Goal: Communication & Community: Ask a question

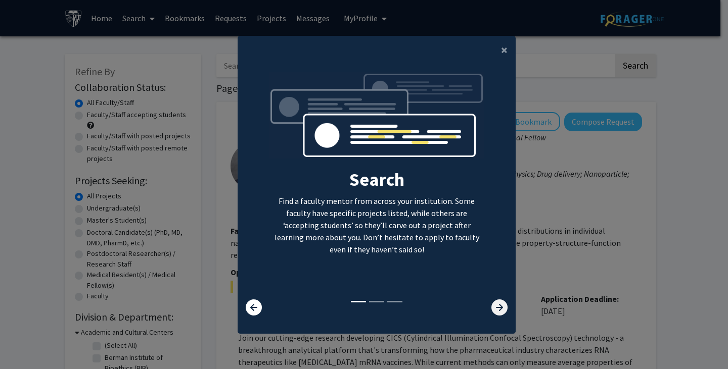
click at [503, 308] on icon at bounding box center [499, 308] width 16 height 16
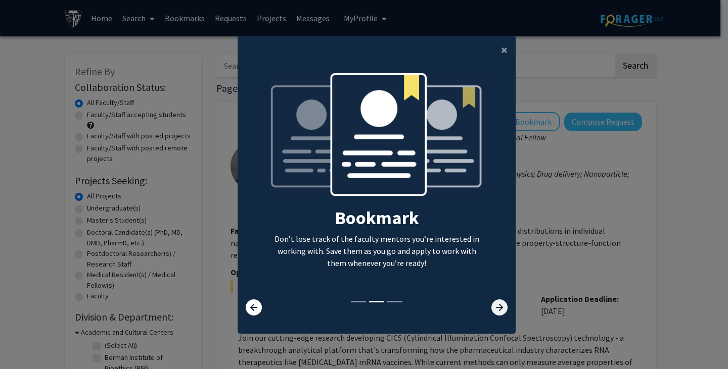
click at [502, 308] on icon at bounding box center [499, 308] width 16 height 16
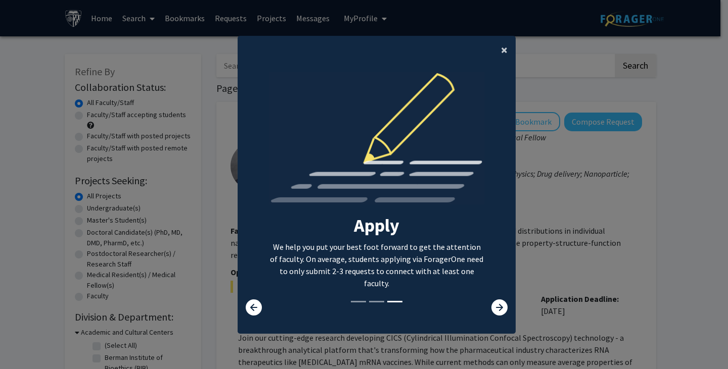
click at [506, 51] on button "×" at bounding box center [504, 50] width 23 height 28
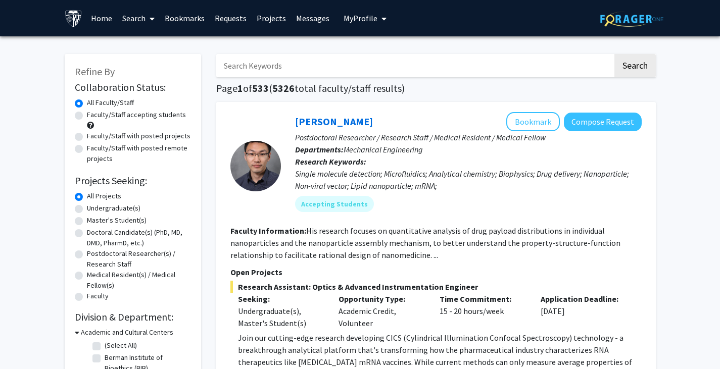
click at [354, 22] on span "My Profile" at bounding box center [361, 18] width 34 height 10
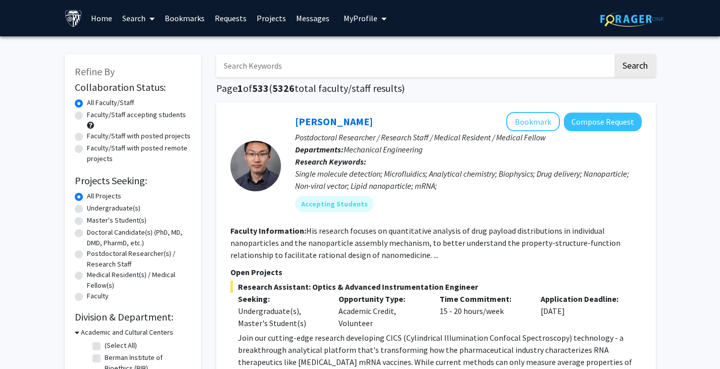
click at [149, 117] on label "Faculty/Staff accepting students" at bounding box center [136, 115] width 99 height 11
click at [93, 116] on input "Faculty/Staff accepting students" at bounding box center [90, 113] width 7 height 7
radio input "true"
click at [102, 205] on label "Undergraduate(s)" at bounding box center [114, 208] width 54 height 11
click at [93, 205] on input "Undergraduate(s)" at bounding box center [90, 206] width 7 height 7
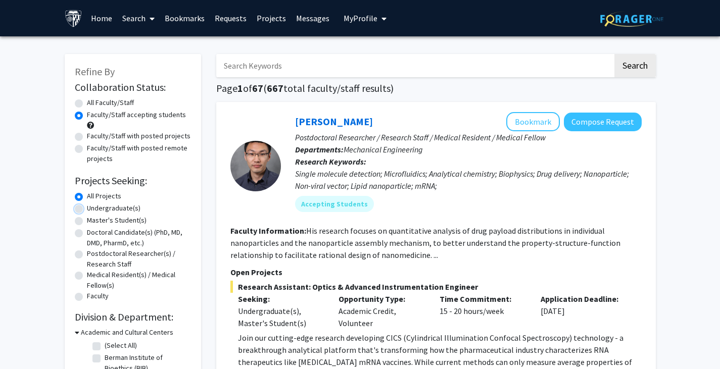
radio input "true"
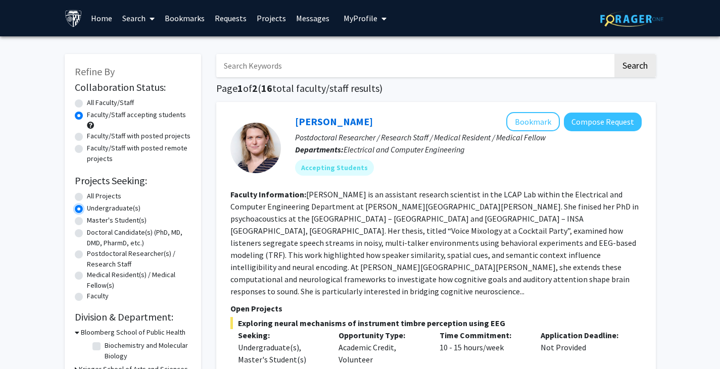
scroll to position [253, 0]
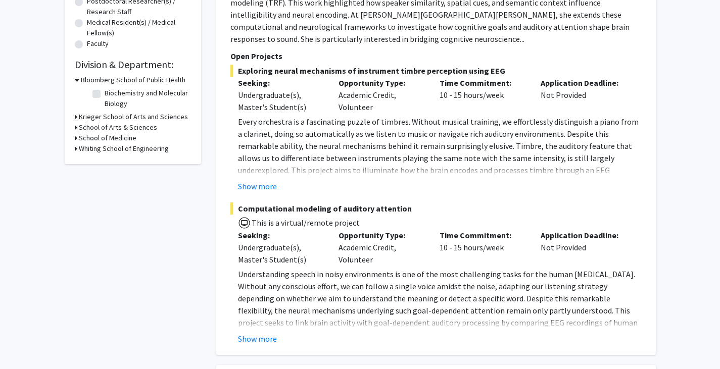
click at [94, 147] on h3 "Whiting School of Engineering" at bounding box center [124, 149] width 90 height 11
click at [85, 77] on h3 "Bloomberg School of Public Health" at bounding box center [133, 80] width 105 height 11
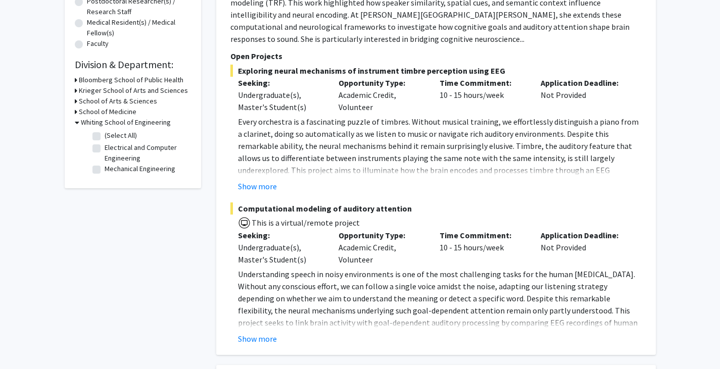
click at [150, 146] on label "Electrical and Computer Engineering" at bounding box center [147, 152] width 84 height 21
click at [111, 146] on input "Electrical and Computer Engineering" at bounding box center [108, 145] width 7 height 7
checkbox input "true"
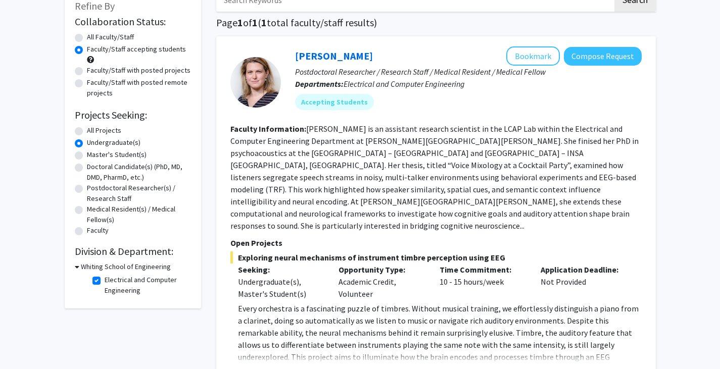
scroll to position [65, 0]
click at [104, 269] on h3 "Whiting School of Engineering" at bounding box center [126, 267] width 90 height 11
click at [104, 269] on h3 "Whiting School of Engineering" at bounding box center [124, 267] width 90 height 11
click at [101, 277] on fg-checkbox "Electrical and Computer Engineering Electrical and Computer Engineering" at bounding box center [140, 285] width 96 height 21
click at [105, 279] on label "Electrical and Computer Engineering" at bounding box center [147, 285] width 84 height 21
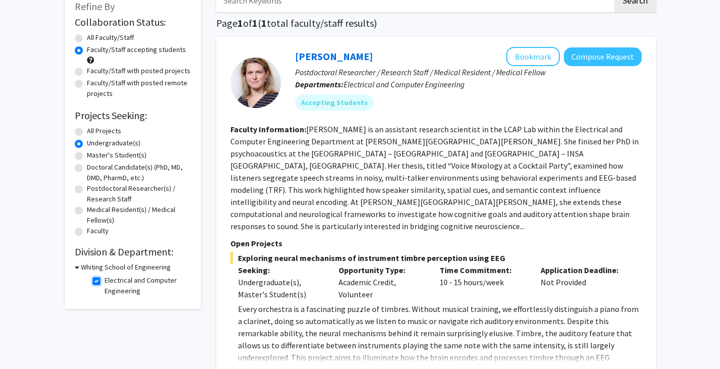
click at [105, 279] on input "Electrical and Computer Engineering" at bounding box center [108, 278] width 7 height 7
checkbox input "false"
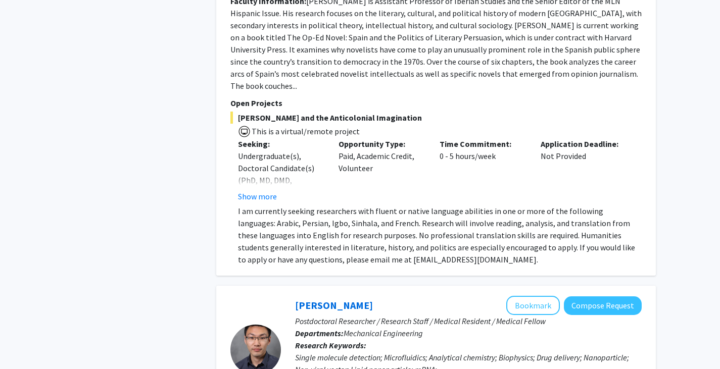
scroll to position [505, 0]
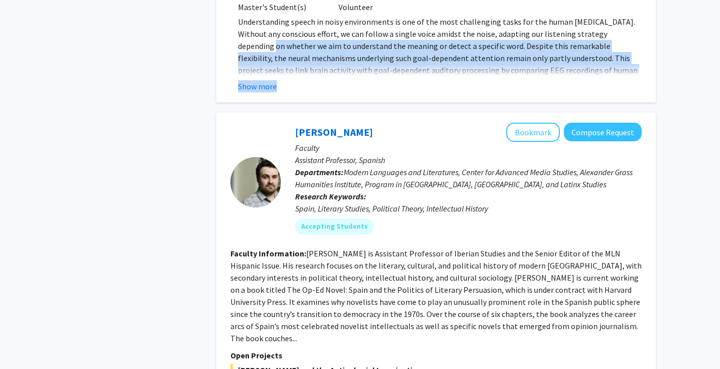
drag, startPoint x: 720, startPoint y: 55, endPoint x: 716, endPoint y: 14, distance: 41.6
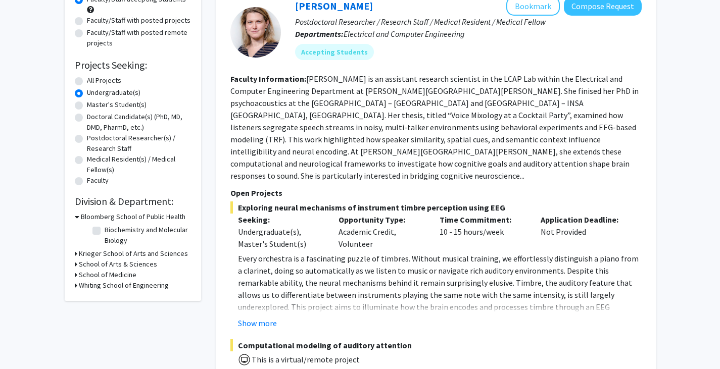
scroll to position [122, 0]
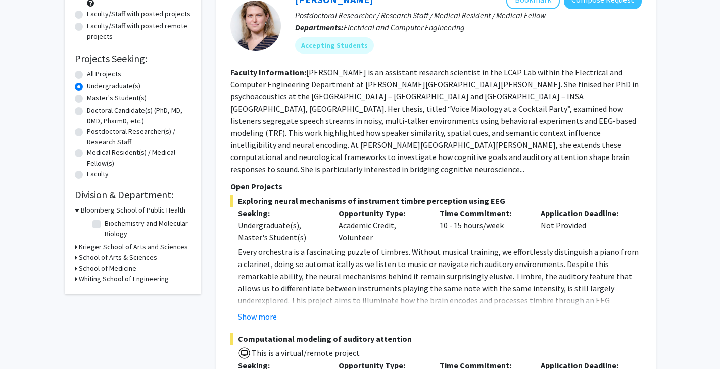
click at [136, 280] on h3 "Whiting School of Engineering" at bounding box center [124, 279] width 90 height 11
click at [105, 292] on label "(Select All)" at bounding box center [121, 292] width 32 height 11
click at [105, 292] on input "(Select All)" at bounding box center [108, 290] width 7 height 7
checkbox input "true"
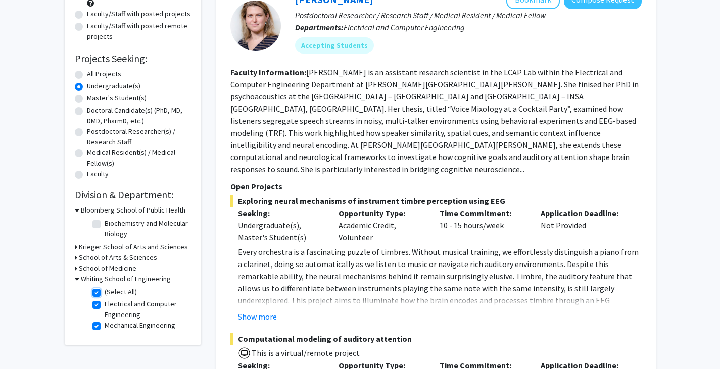
checkbox input "true"
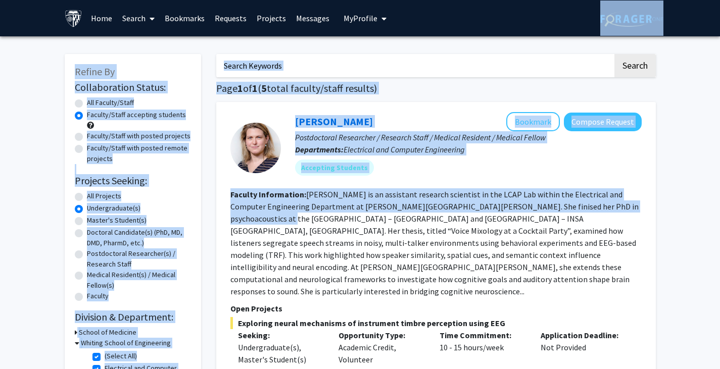
drag, startPoint x: 727, startPoint y: 32, endPoint x: 674, endPoint y: 24, distance: 54.2
click at [561, 199] on fg-read-more "[PERSON_NAME] is an assistant research scientist in the LCAP Lab within the Ele…" at bounding box center [434, 242] width 408 height 107
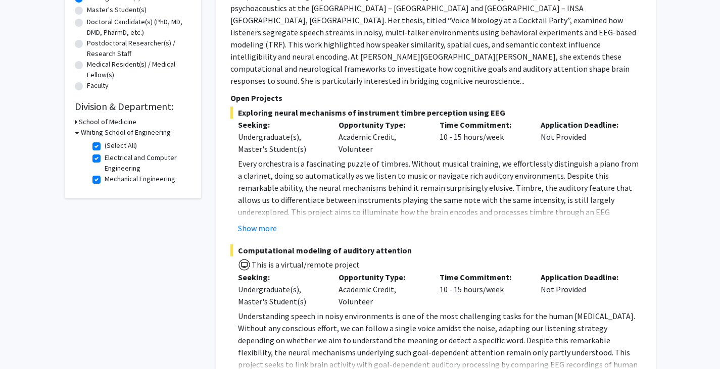
scroll to position [205, 0]
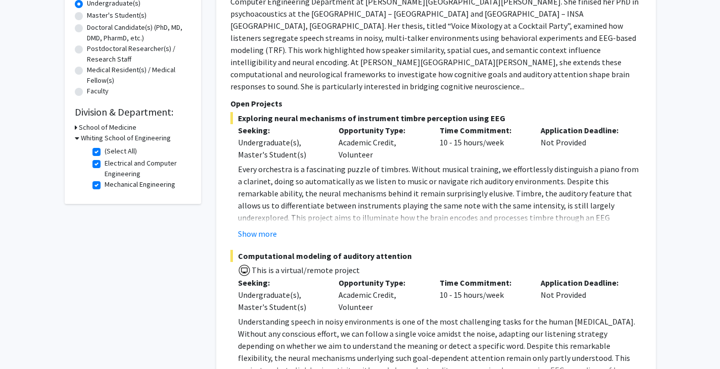
click at [257, 228] on button "Show more" at bounding box center [257, 234] width 39 height 12
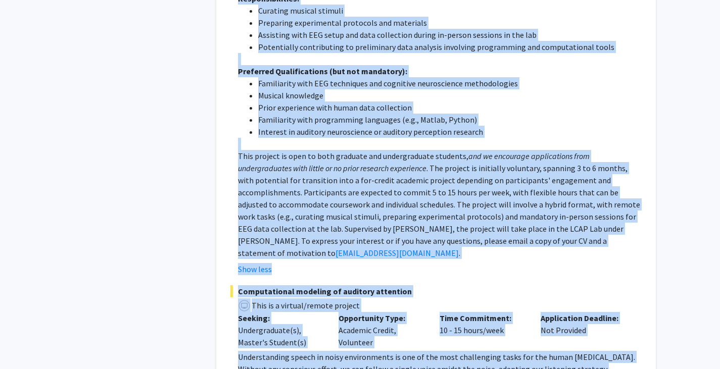
scroll to position [530, 0]
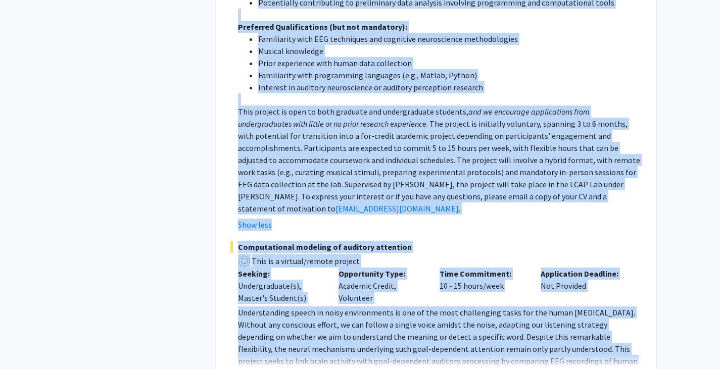
drag, startPoint x: 231, startPoint y: 120, endPoint x: 688, endPoint y: 325, distance: 501.4
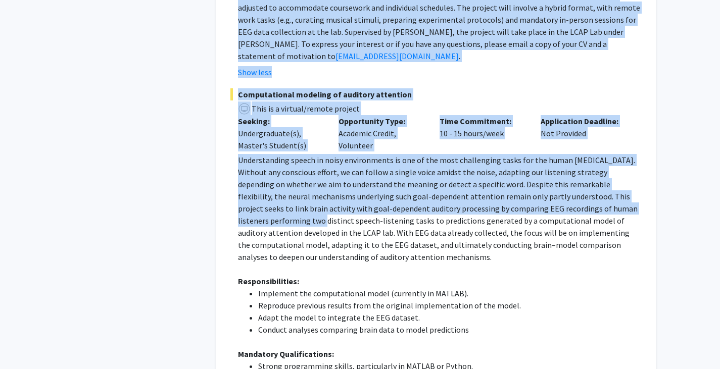
scroll to position [0, 0]
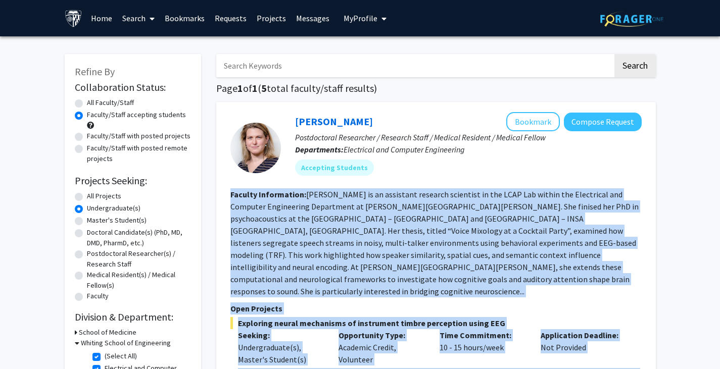
drag, startPoint x: 374, startPoint y: 203, endPoint x: 224, endPoint y: 187, distance: 150.8
click at [230, 174] on div at bounding box center [230, 174] width 0 height 0
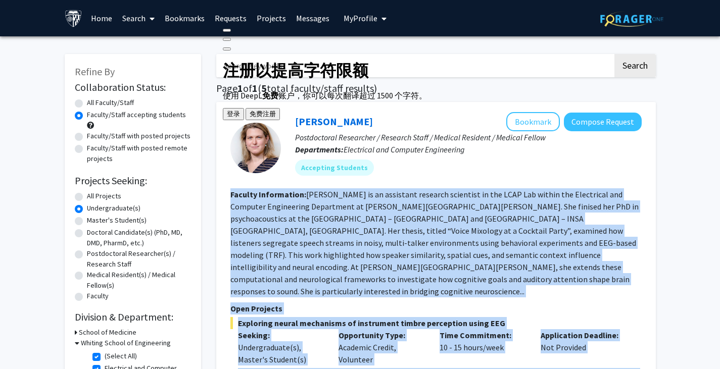
click at [231, 47] on button at bounding box center [227, 48] width 8 height 3
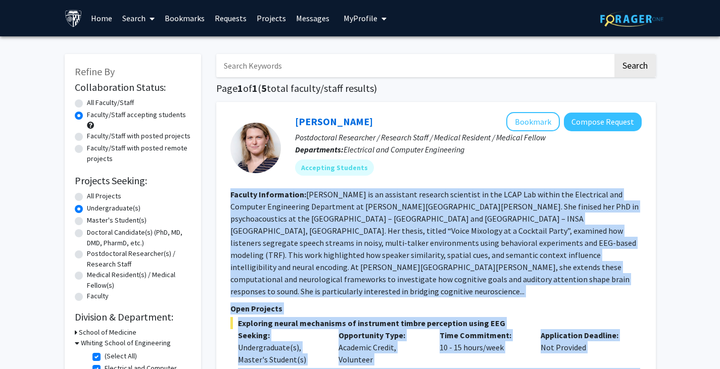
click at [387, 246] on fg-read-more "[PERSON_NAME] is an assistant research scientist in the LCAP Lab within the Ele…" at bounding box center [434, 242] width 408 height 107
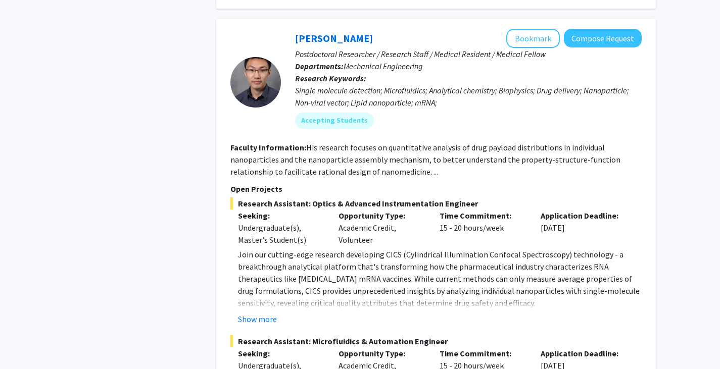
scroll to position [2208, 0]
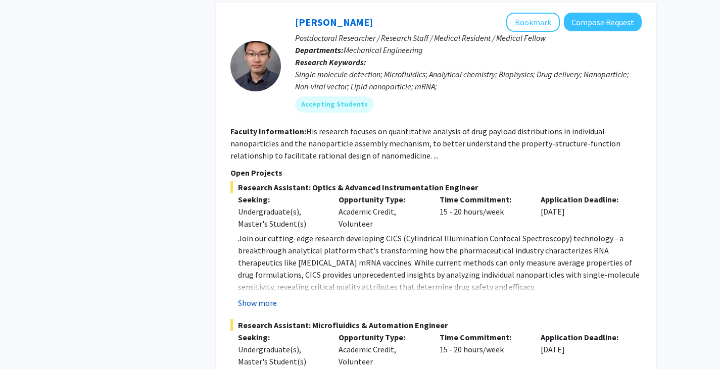
click at [259, 297] on button "Show more" at bounding box center [257, 303] width 39 height 12
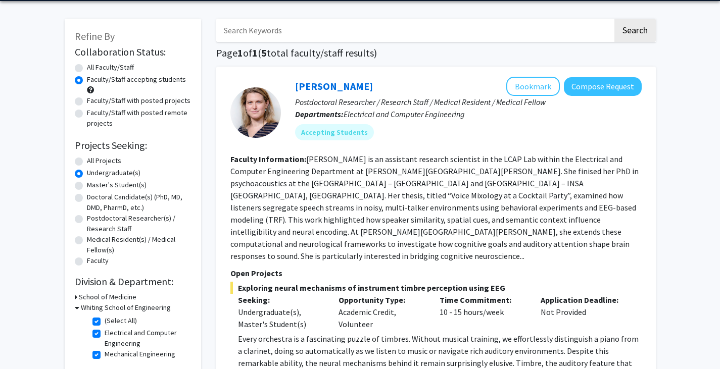
scroll to position [40, 0]
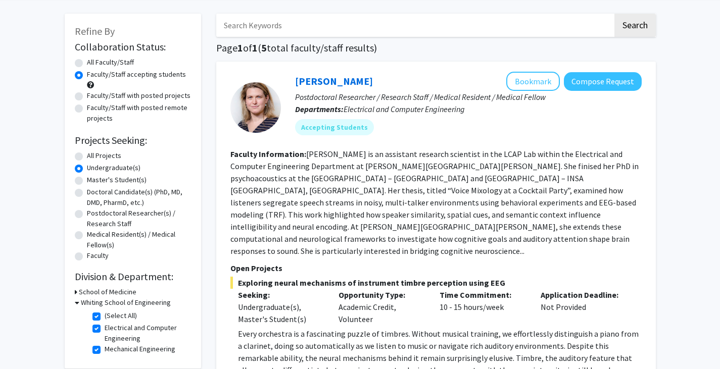
click at [87, 62] on label "All Faculty/Staff" at bounding box center [110, 62] width 47 height 11
click at [87, 62] on input "All Faculty/Staff" at bounding box center [90, 60] width 7 height 7
radio input "true"
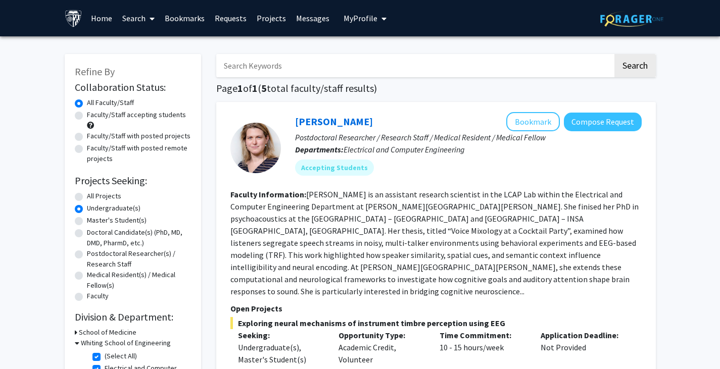
click at [82, 196] on div "All Projects" at bounding box center [133, 197] width 116 height 12
click at [87, 196] on label "All Projects" at bounding box center [104, 196] width 34 height 11
click at [87, 196] on input "All Projects" at bounding box center [90, 194] width 7 height 7
radio input "true"
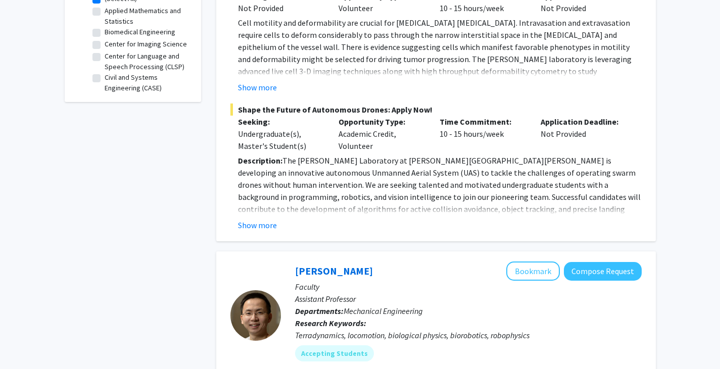
scroll to position [148, 0]
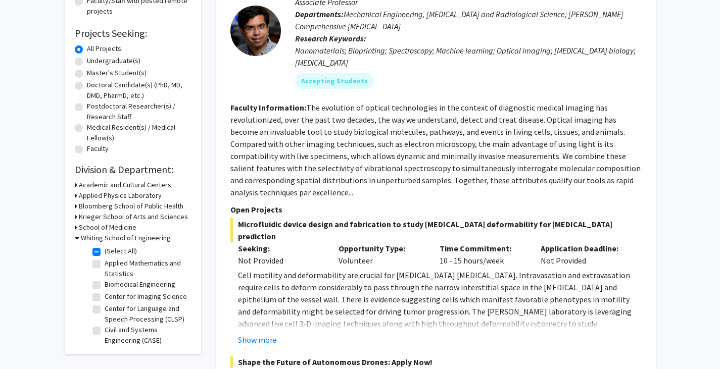
click at [105, 252] on label "(Select All)" at bounding box center [121, 251] width 32 height 11
click at [105, 252] on input "(Select All)" at bounding box center [108, 249] width 7 height 7
checkbox input "false"
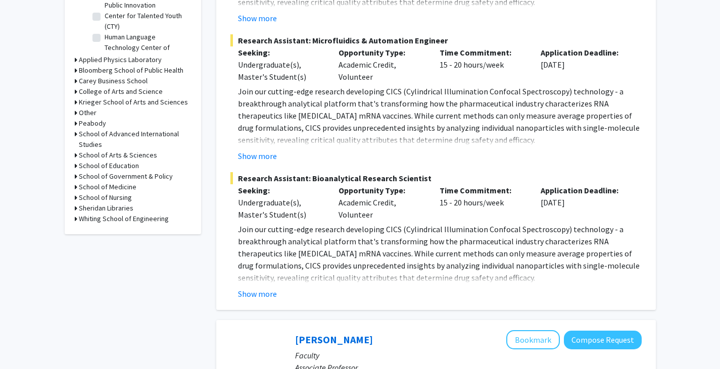
scroll to position [376, 0]
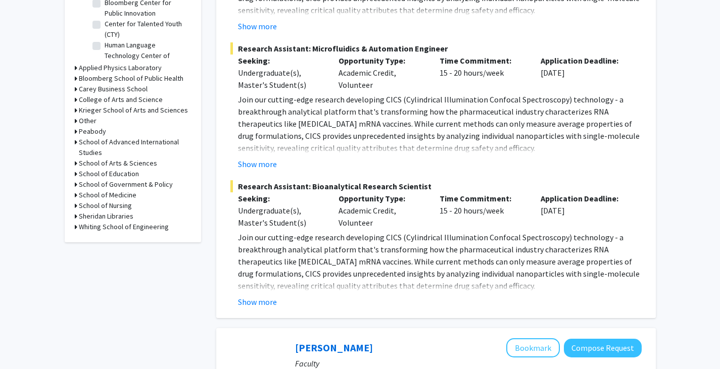
click at [99, 224] on h3 "Whiting School of Engineering" at bounding box center [124, 227] width 90 height 11
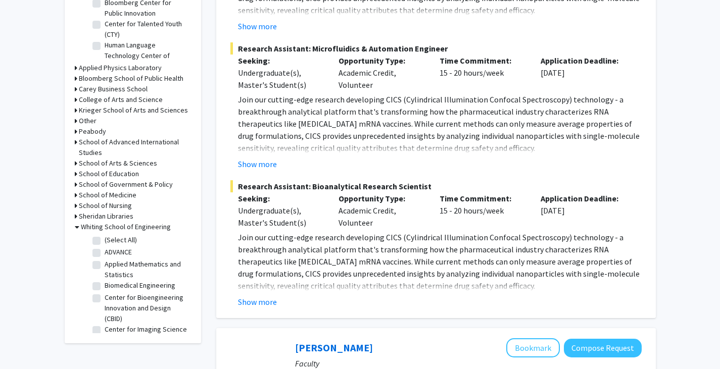
click at [105, 242] on label "(Select All)" at bounding box center [121, 240] width 32 height 11
click at [105, 242] on input "(Select All)" at bounding box center [108, 238] width 7 height 7
checkbox input "true"
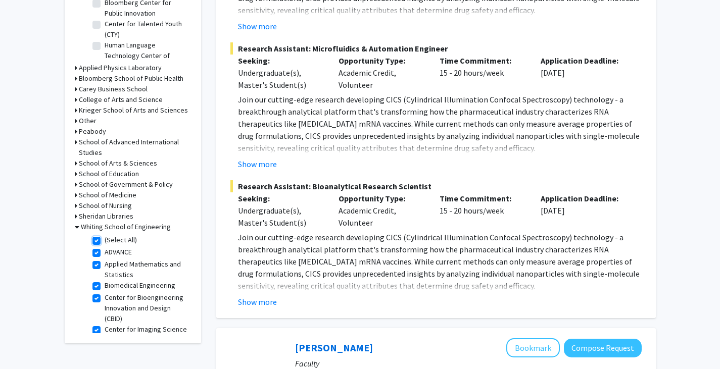
checkbox input "true"
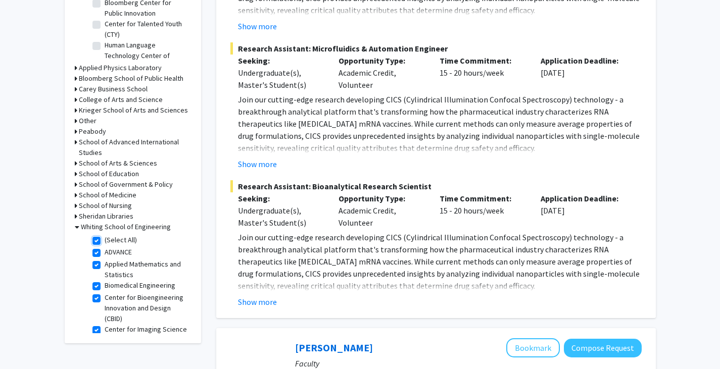
checkbox input "true"
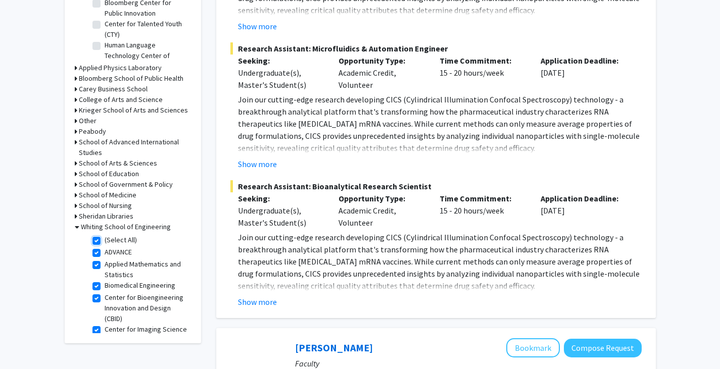
checkbox input "true"
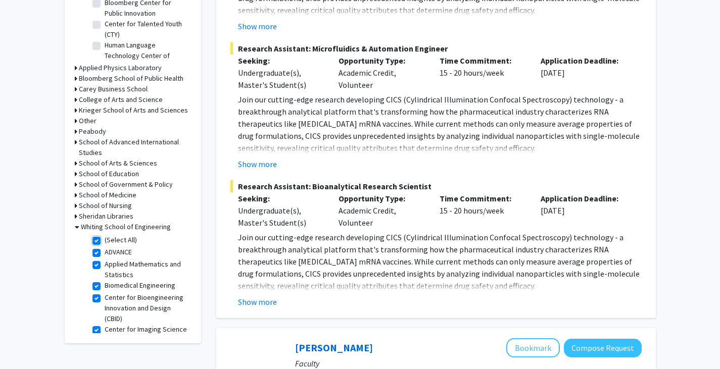
checkbox input "true"
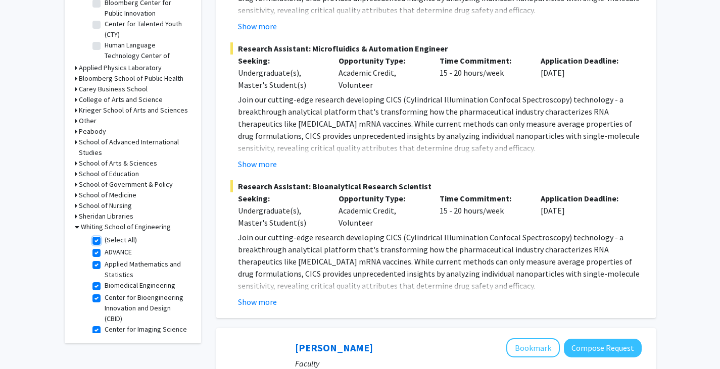
checkbox input "true"
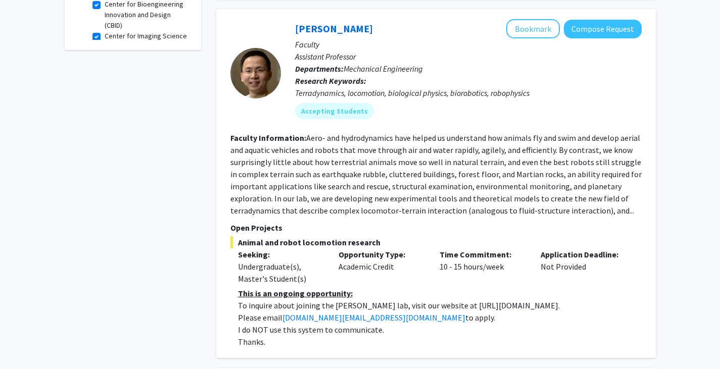
scroll to position [253, 0]
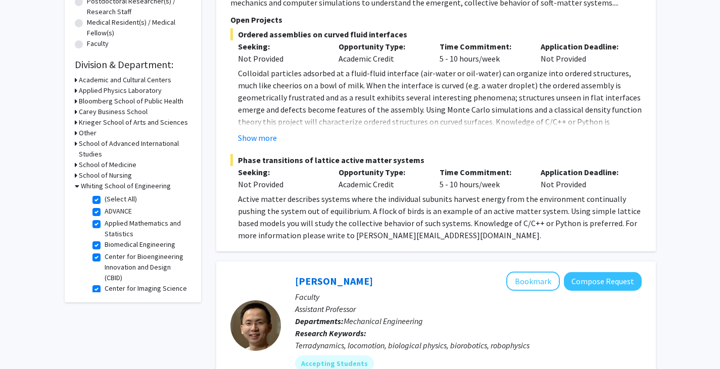
click at [105, 201] on label "(Select All)" at bounding box center [121, 199] width 32 height 11
click at [105, 201] on input "(Select All)" at bounding box center [108, 197] width 7 height 7
checkbox input "false"
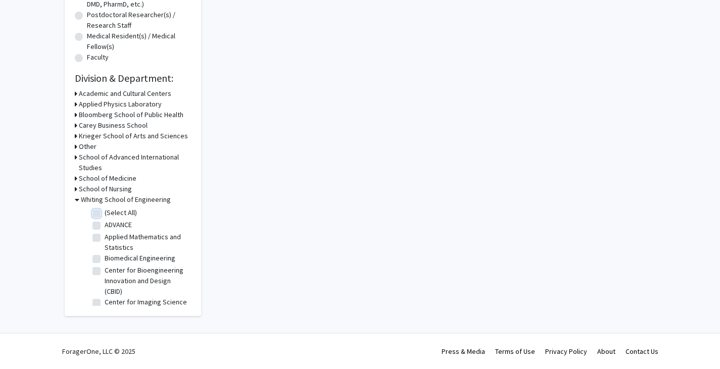
checkbox input "false"
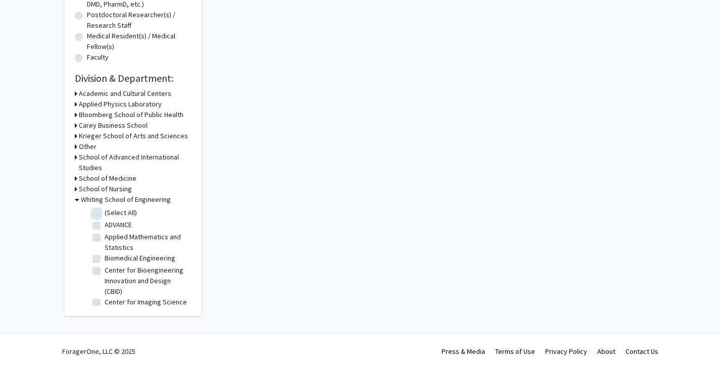
checkbox input "false"
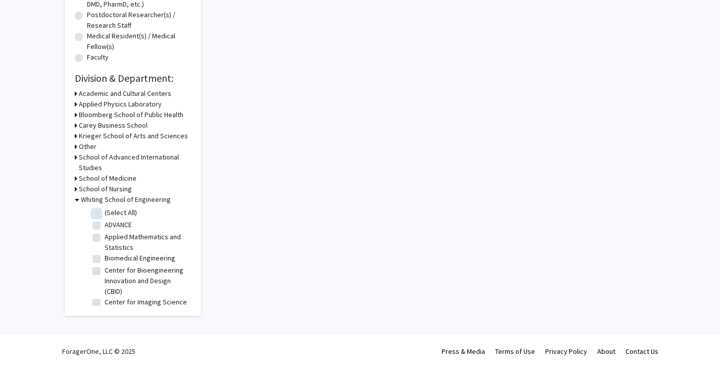
checkbox input "false"
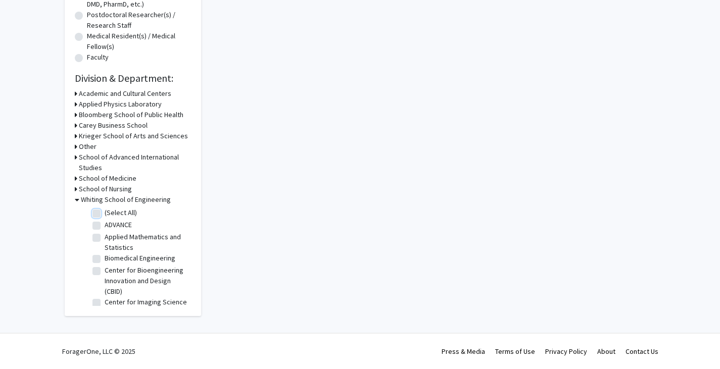
checkbox input "false"
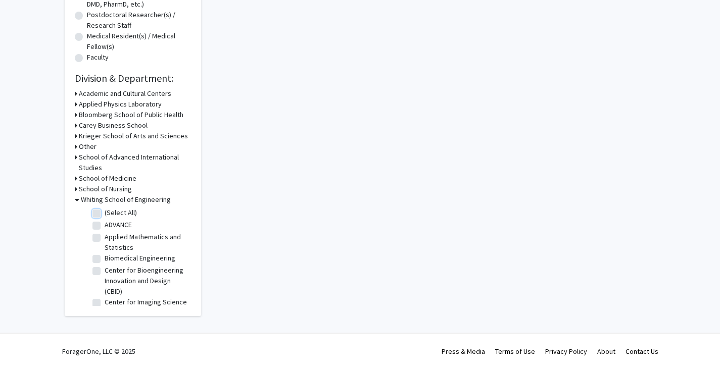
checkbox input "false"
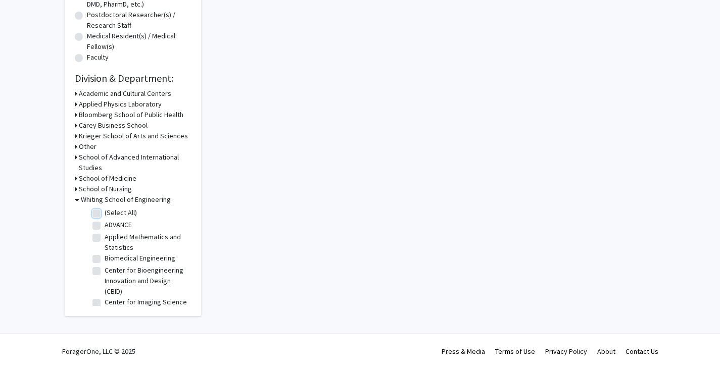
checkbox input "false"
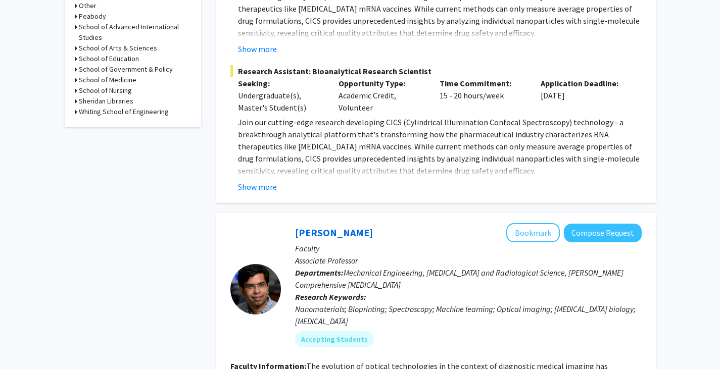
scroll to position [505, 0]
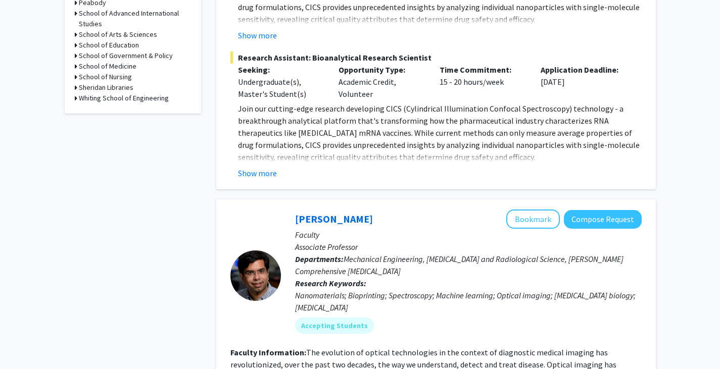
click at [107, 101] on h3 "Whiting School of Engineering" at bounding box center [124, 98] width 90 height 11
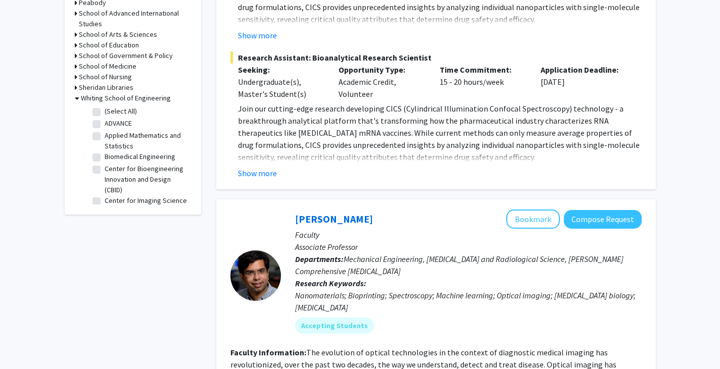
click at [101, 133] on fg-checkbox "Applied Mathematics and Statistics Applied Mathematics and Statistics" at bounding box center [140, 140] width 96 height 21
click at [105, 138] on label "Applied Mathematics and Statistics" at bounding box center [147, 140] width 84 height 21
click at [105, 137] on input "Applied Mathematics and Statistics" at bounding box center [108, 133] width 7 height 7
checkbox input "true"
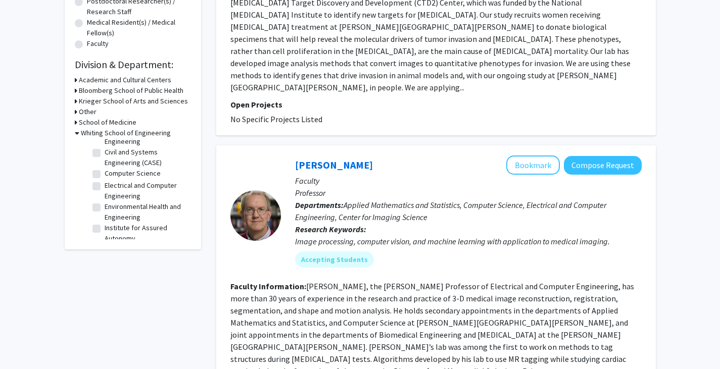
scroll to position [88, 0]
click at [105, 175] on label "Computer Science" at bounding box center [133, 170] width 56 height 11
click at [105, 171] on input "Computer Science" at bounding box center [108, 168] width 7 height 7
checkbox input "true"
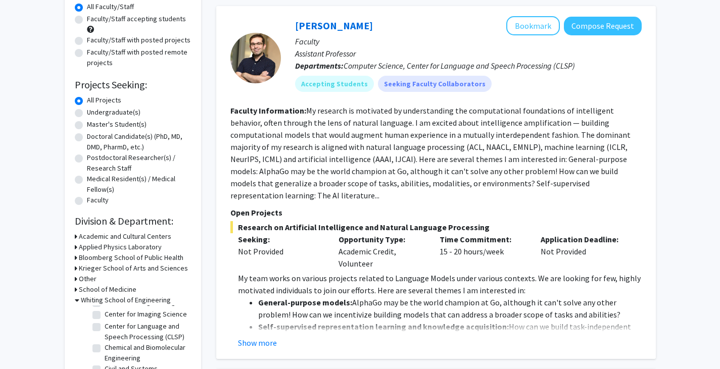
scroll to position [115, 0]
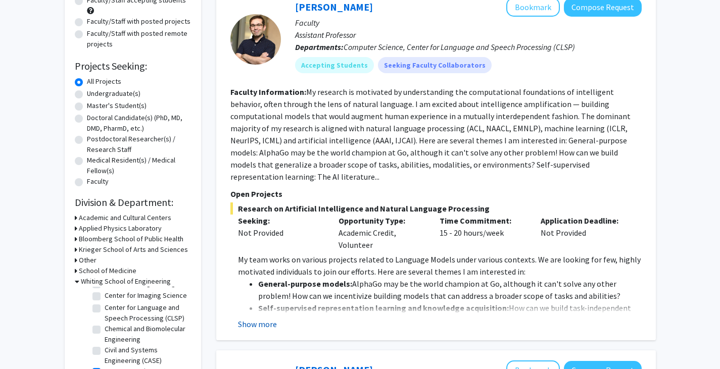
click at [262, 318] on button "Show more" at bounding box center [257, 324] width 39 height 12
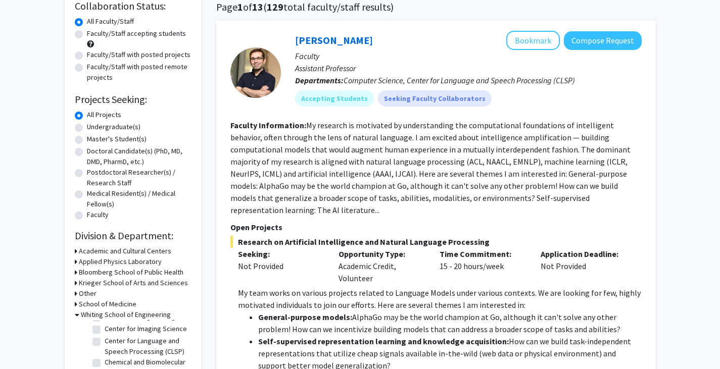
scroll to position [79, 0]
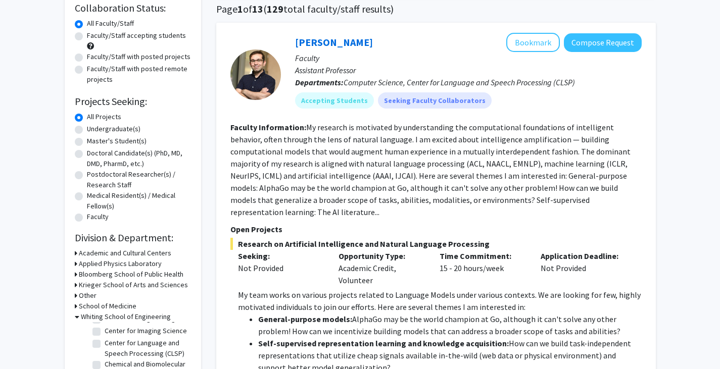
drag, startPoint x: 719, startPoint y: 26, endPoint x: 727, endPoint y: 56, distance: 30.4
click at [720, 56] on html "Skip navigation Home Search Bookmarks Requests Projects Messages My Profile [PE…" at bounding box center [360, 105] width 720 height 369
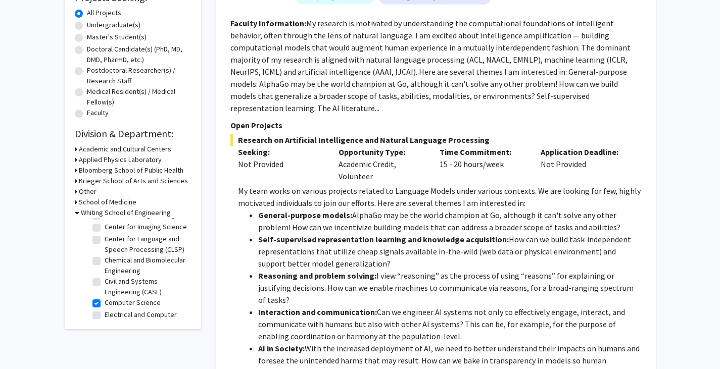
click at [638, 71] on section "Faculty Information: My research is motivated by understanding the computationa…" at bounding box center [435, 65] width 411 height 97
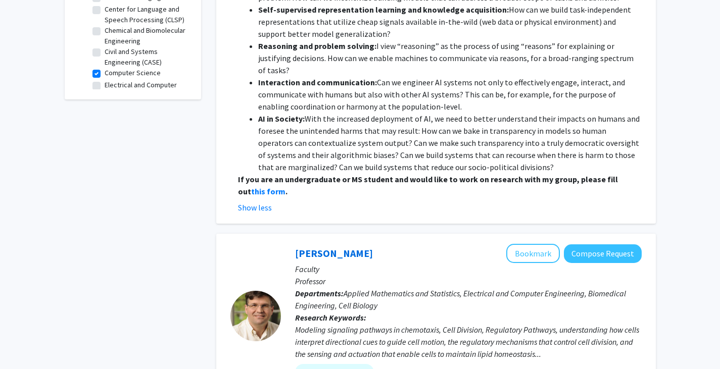
drag, startPoint x: 726, startPoint y: 49, endPoint x: 705, endPoint y: 75, distance: 33.5
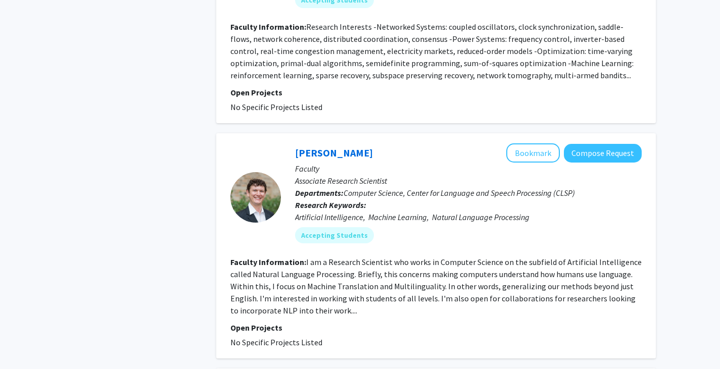
scroll to position [1082, 0]
click at [304, 229] on fg-search-faculty "[PERSON_NAME] Bookmark Compose Request Faculty Associate Research Scientist Dep…" at bounding box center [435, 245] width 411 height 205
click at [424, 257] on fg-read-more "I am a Research Scientist who works in Computer Science on the subfield of Arti…" at bounding box center [435, 286] width 411 height 59
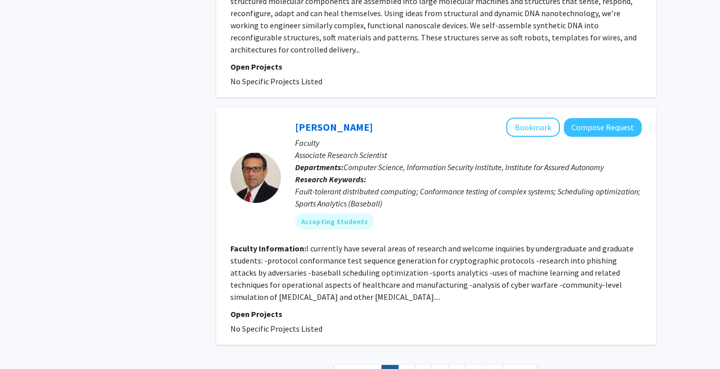
scroll to position [2696, 0]
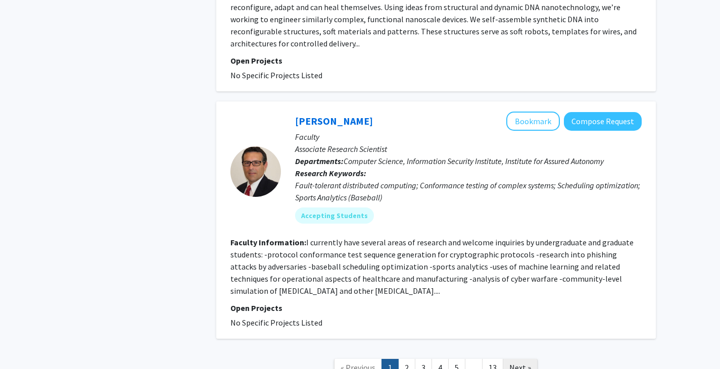
click at [526, 363] on span "Next »" at bounding box center [520, 368] width 22 height 10
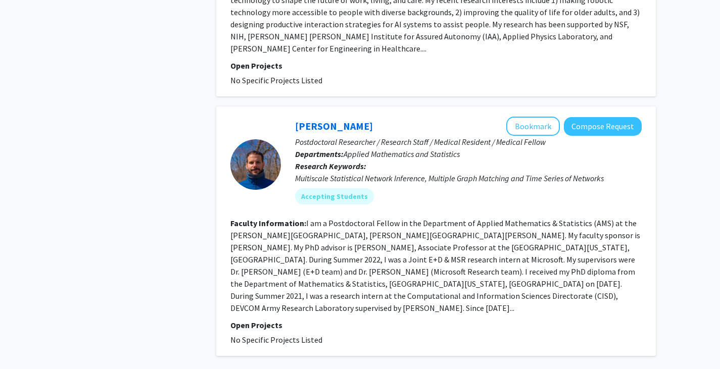
scroll to position [2333, 0]
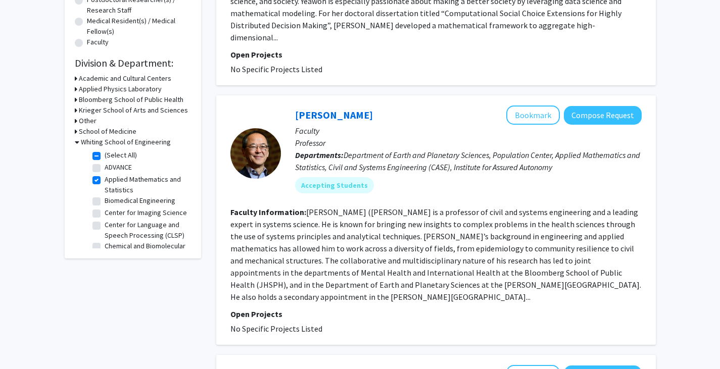
scroll to position [254, 0]
click at [329, 174] on fg-user-badges "Accepting Students" at bounding box center [468, 184] width 347 height 20
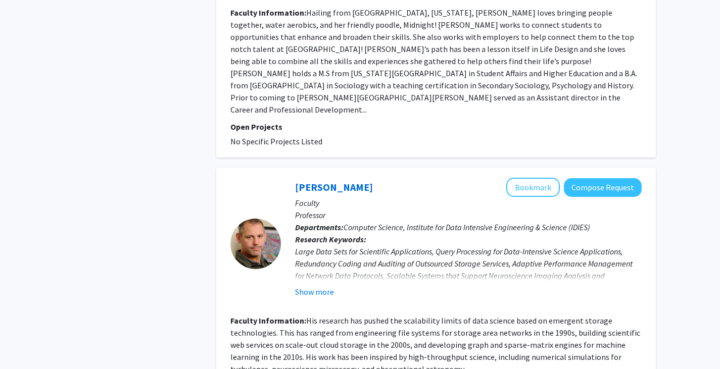
scroll to position [1112, 0]
click at [321, 285] on button "Show more" at bounding box center [314, 291] width 39 height 12
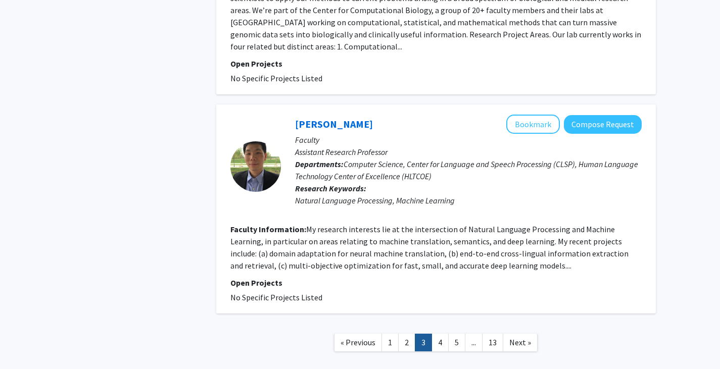
scroll to position [2250, 0]
click at [531, 334] on link "Next »" at bounding box center [520, 343] width 35 height 18
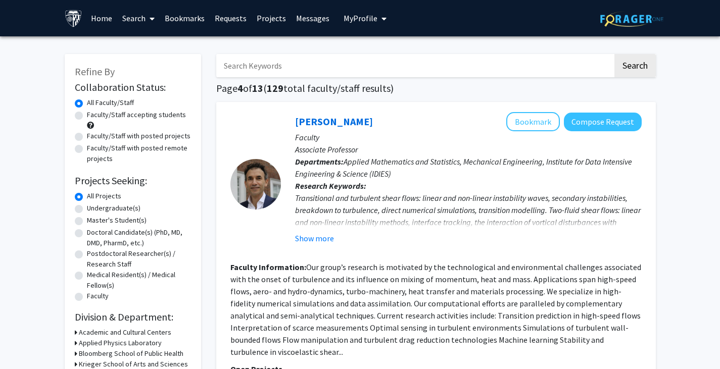
click at [305, 71] on input "Search Keywords" at bounding box center [414, 65] width 397 height 23
click at [243, 64] on input "Artifical" at bounding box center [414, 65] width 397 height 23
type input "Artificial Inteligence"
click at [614, 54] on button "Search" at bounding box center [634, 65] width 41 height 23
checkbox input "false"
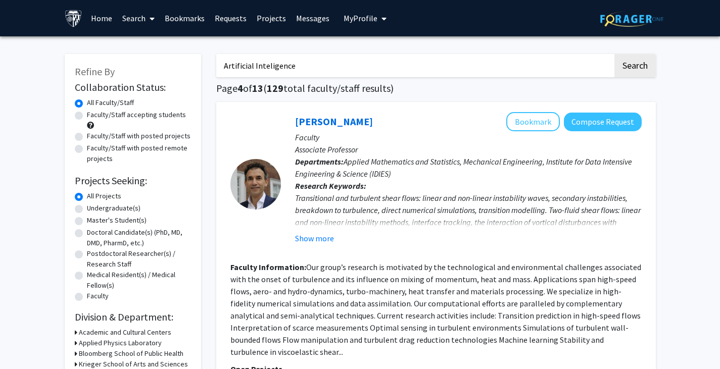
checkbox input "false"
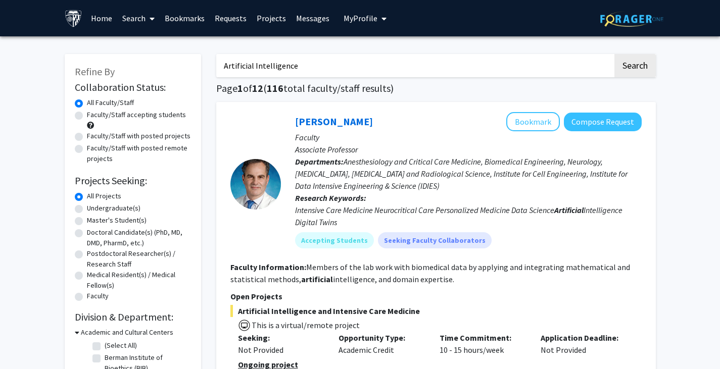
click at [614, 54] on button "Search" at bounding box center [634, 65] width 41 height 23
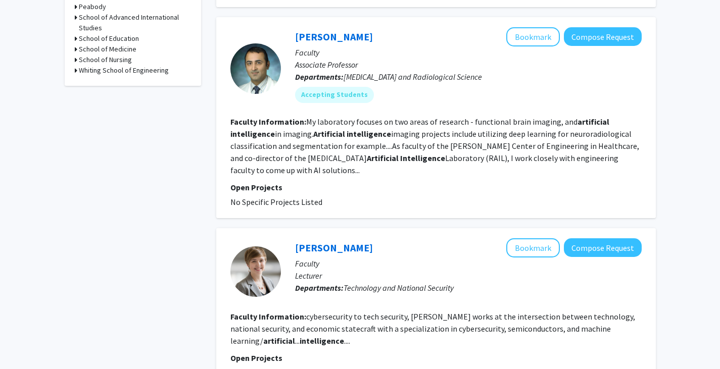
scroll to position [248, 0]
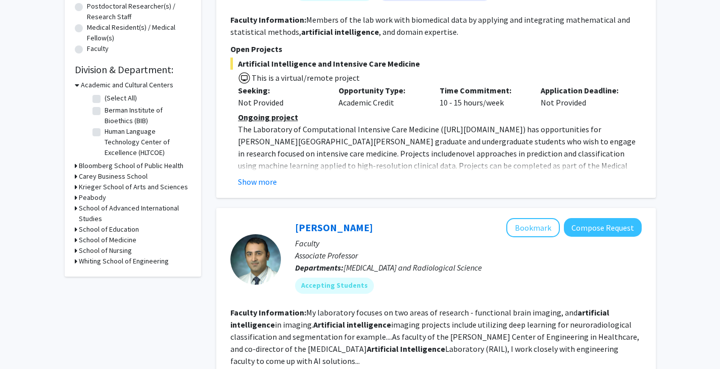
drag, startPoint x: 727, startPoint y: 55, endPoint x: 681, endPoint y: 92, distance: 59.3
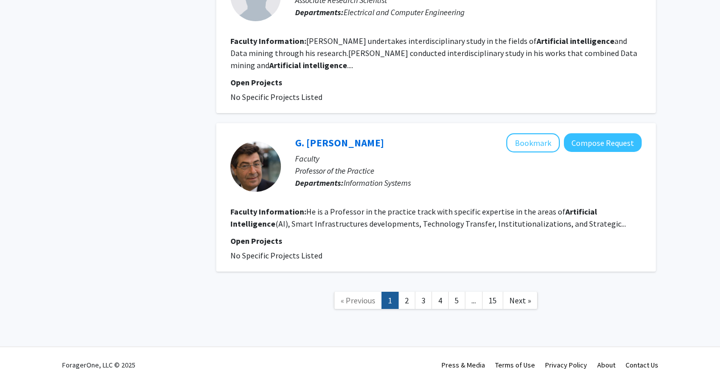
scroll to position [1958, 0]
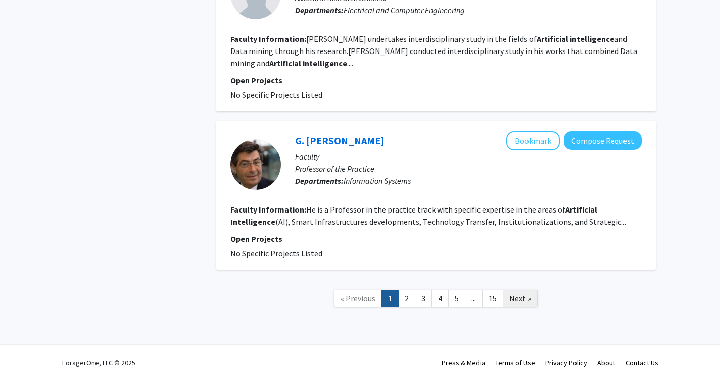
click at [522, 294] on span "Next »" at bounding box center [520, 299] width 22 height 10
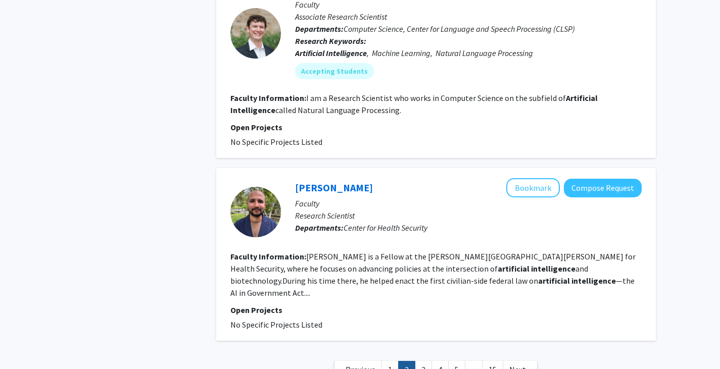
scroll to position [1649, 0]
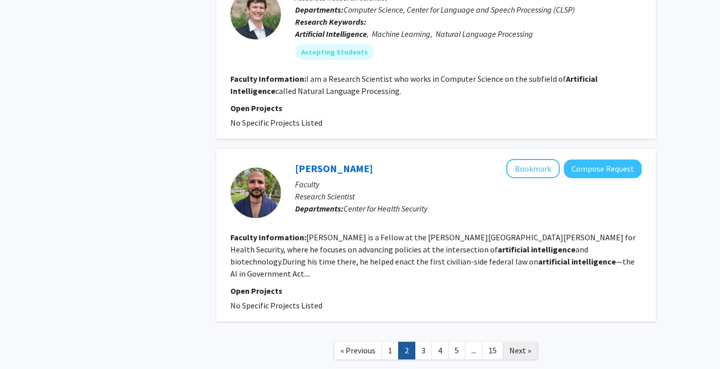
click at [527, 346] on span "Next »" at bounding box center [520, 351] width 22 height 10
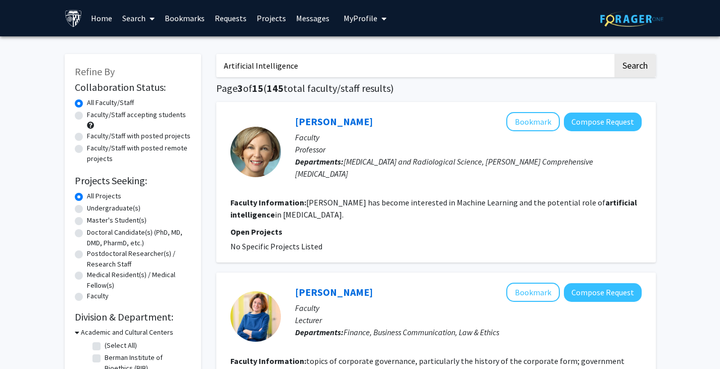
drag, startPoint x: 394, startPoint y: 76, endPoint x: 161, endPoint y: 101, distance: 234.2
click at [614, 54] on button "Search" at bounding box center [634, 65] width 41 height 23
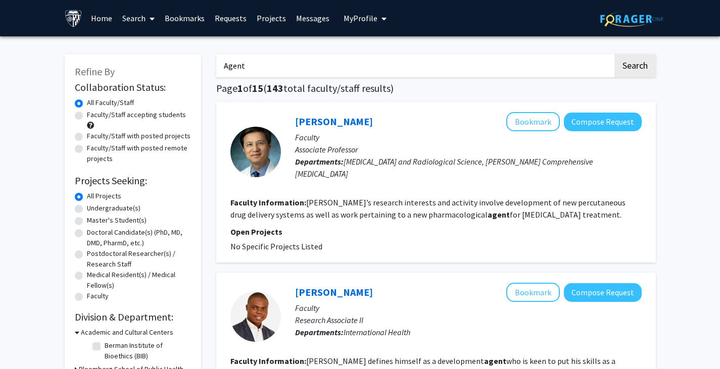
click at [223, 68] on input "Agent" at bounding box center [414, 65] width 397 height 23
click at [614, 54] on button "Search" at bounding box center [634, 65] width 41 height 23
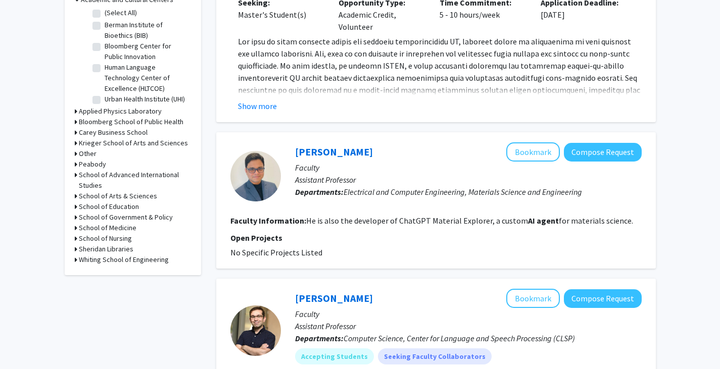
scroll to position [334, 0]
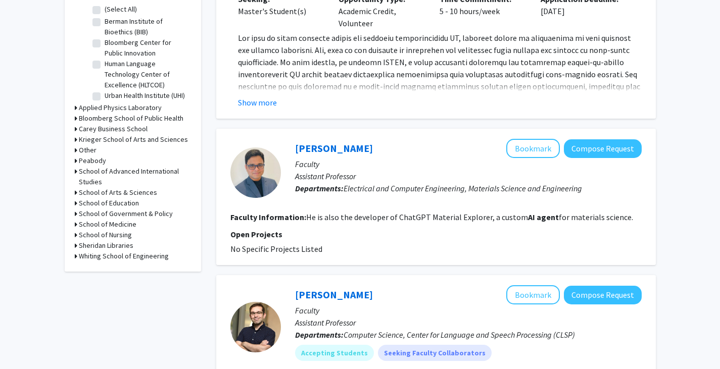
drag, startPoint x: 722, startPoint y: 86, endPoint x: 692, endPoint y: 62, distance: 38.1
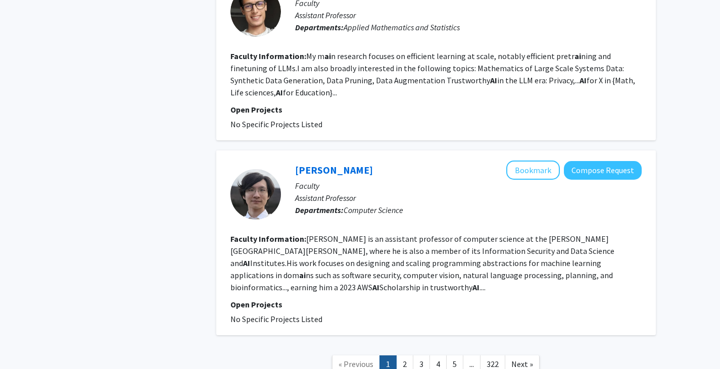
scroll to position [1934, 0]
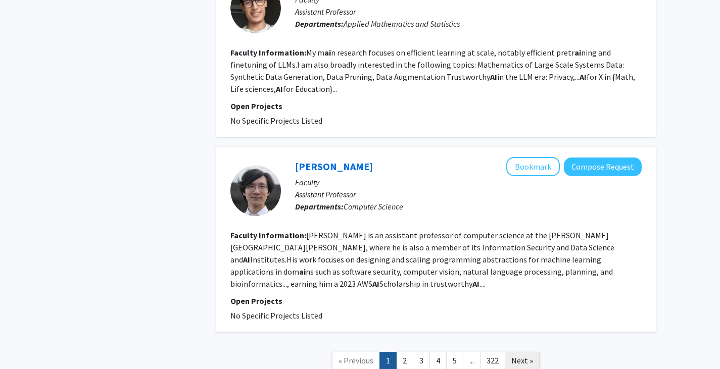
click at [525, 356] on span "Next »" at bounding box center [522, 361] width 22 height 10
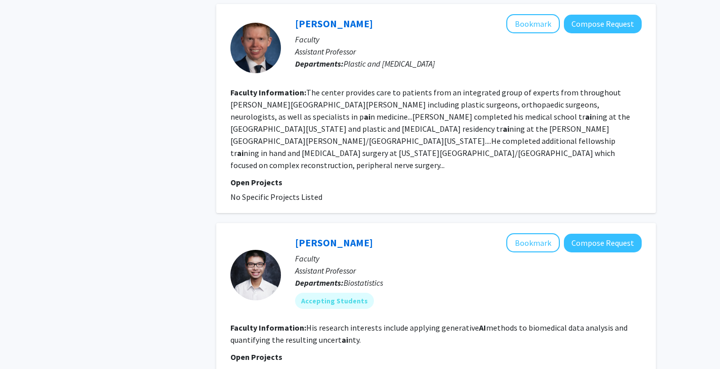
scroll to position [1345, 0]
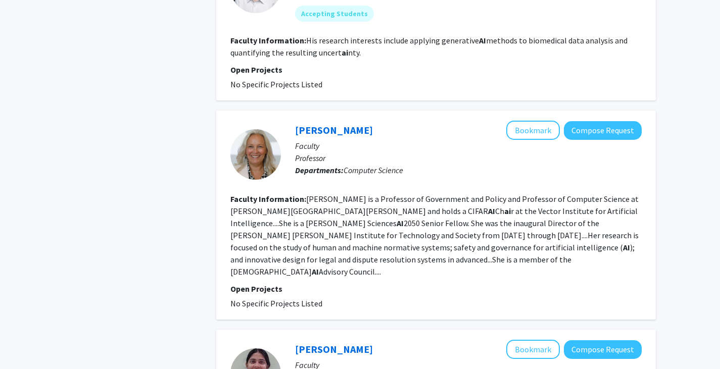
drag, startPoint x: 727, startPoint y: 117, endPoint x: 679, endPoint y: 261, distance: 152.0
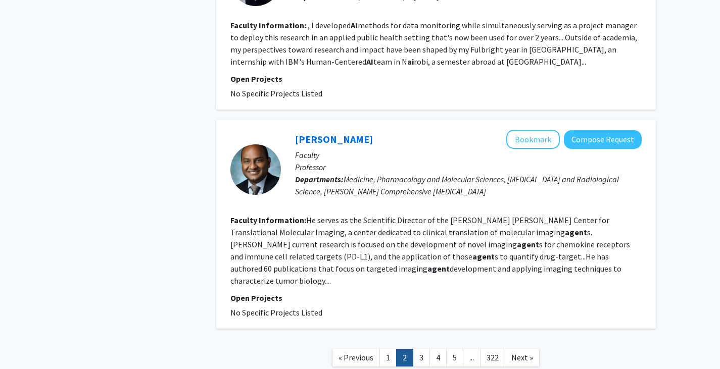
scroll to position [1748, 0]
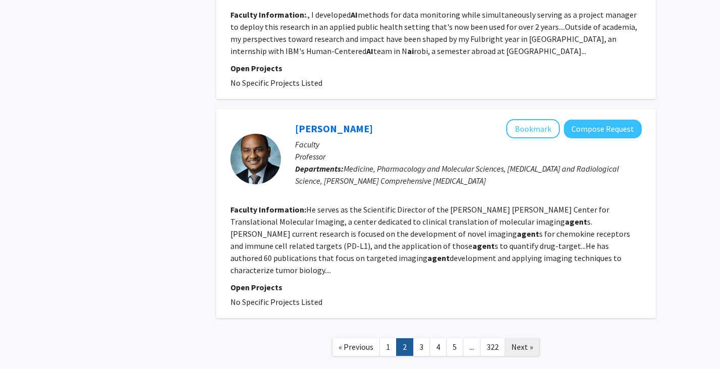
click at [520, 342] on span "Next »" at bounding box center [522, 347] width 22 height 10
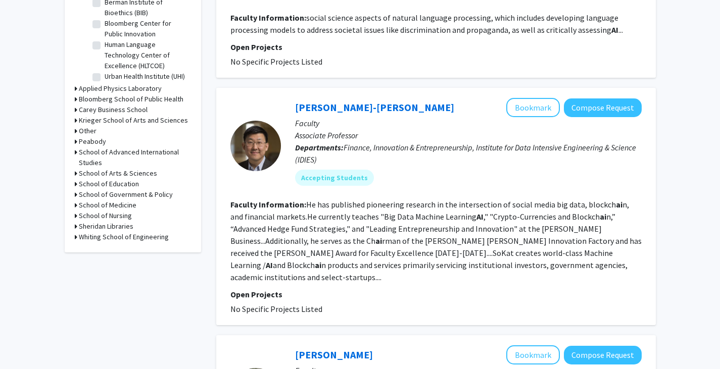
scroll to position [387, 0]
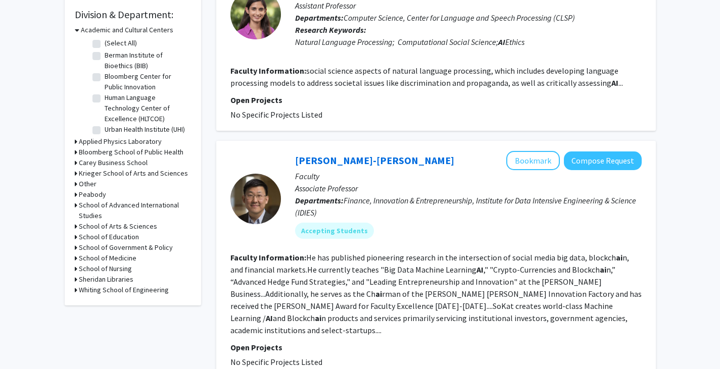
drag, startPoint x: 727, startPoint y: 24, endPoint x: 684, endPoint y: 66, distance: 60.4
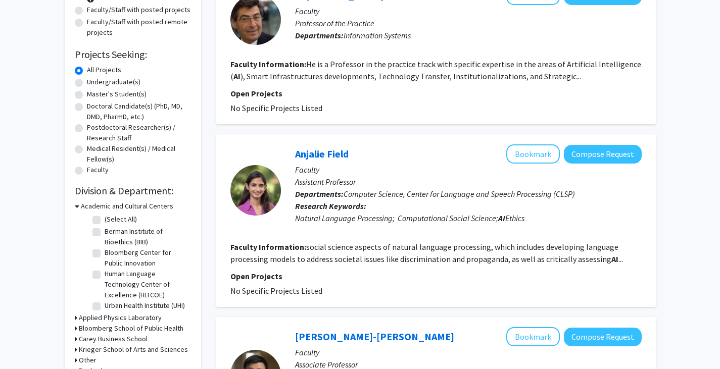
scroll to position [0, 0]
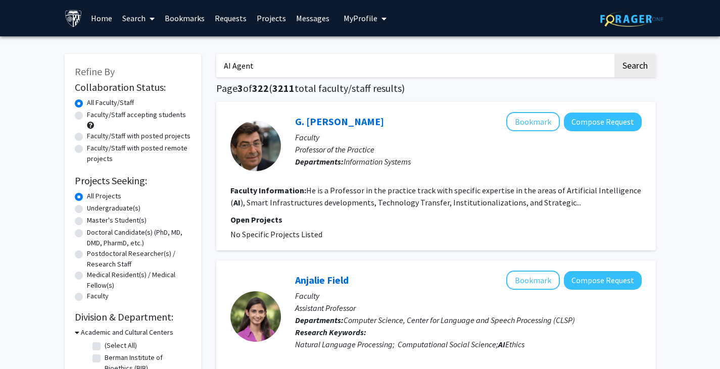
drag, startPoint x: 358, startPoint y: 62, endPoint x: 173, endPoint y: 74, distance: 185.3
click at [614, 54] on button "Search" at bounding box center [634, 65] width 41 height 23
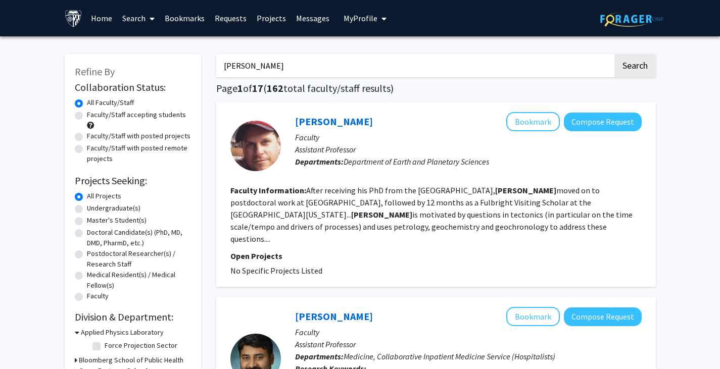
type input "[PERSON_NAME]"
click at [614, 54] on button "Search" at bounding box center [634, 65] width 41 height 23
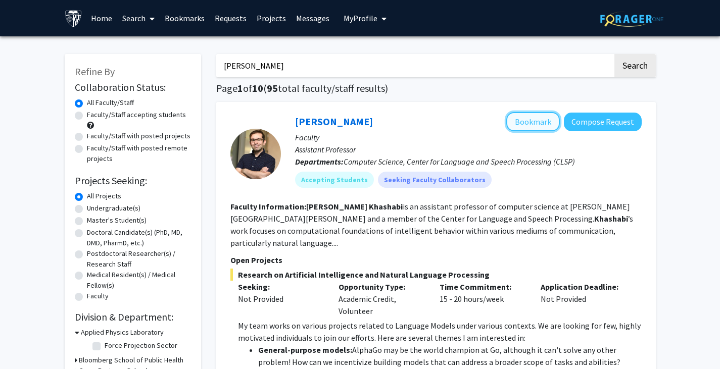
click at [538, 120] on button "Bookmark" at bounding box center [533, 121] width 54 height 19
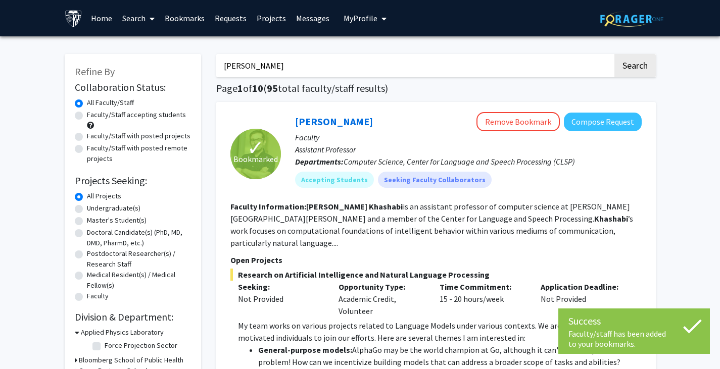
scroll to position [69, 0]
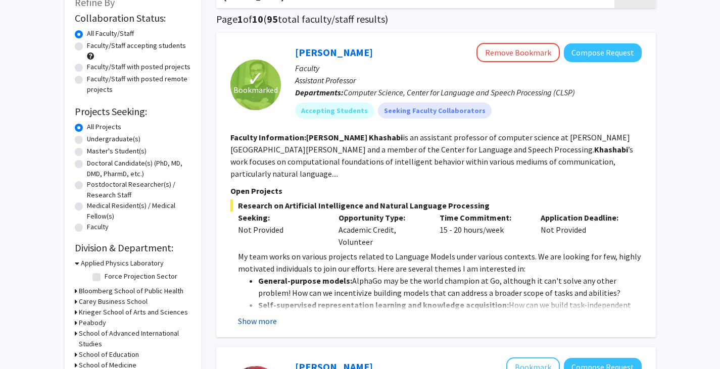
drag, startPoint x: 254, startPoint y: 308, endPoint x: 269, endPoint y: 294, distance: 20.7
click at [254, 315] on button "Show more" at bounding box center [257, 321] width 39 height 12
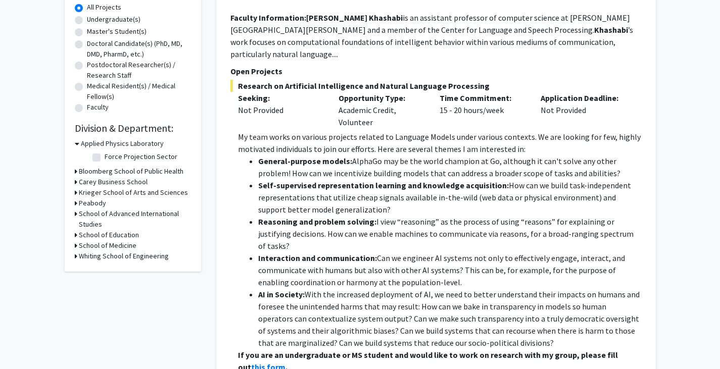
scroll to position [86, 0]
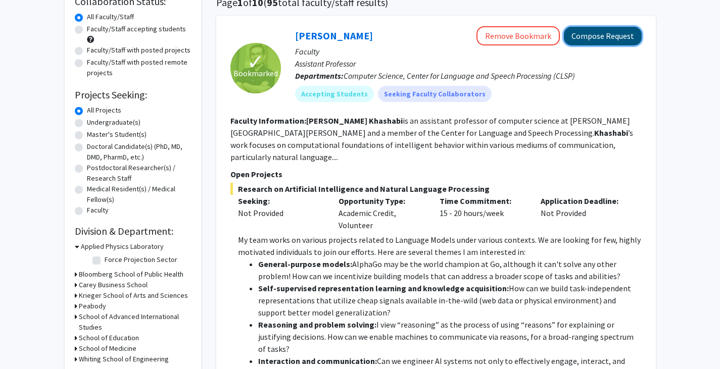
click at [620, 31] on button "Compose Request" at bounding box center [603, 36] width 78 height 19
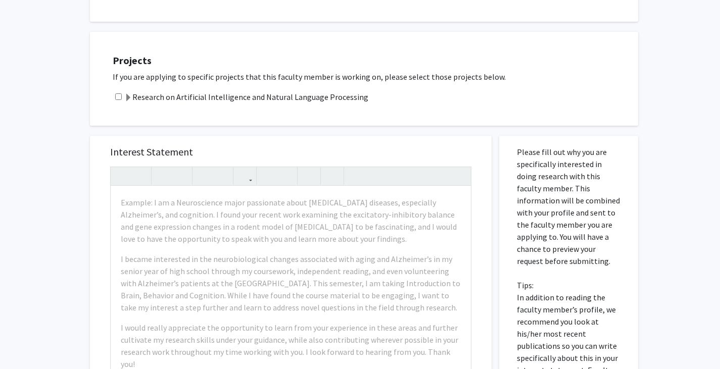
scroll to position [458, 0]
click at [121, 97] on div "Research on Artificial Intelligence and Natural Language Processing" at bounding box center [370, 98] width 515 height 12
click at [118, 94] on div "Research on Artificial Intelligence and Natural Language Processing" at bounding box center [370, 98] width 515 height 12
click at [118, 99] on input "checkbox" at bounding box center [118, 98] width 7 height 7
checkbox input "true"
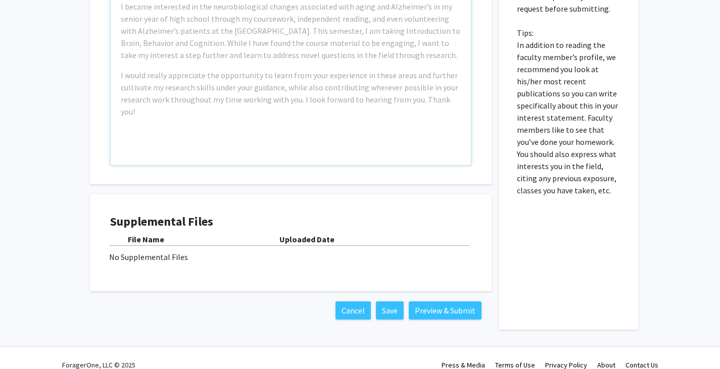
scroll to position [726, 0]
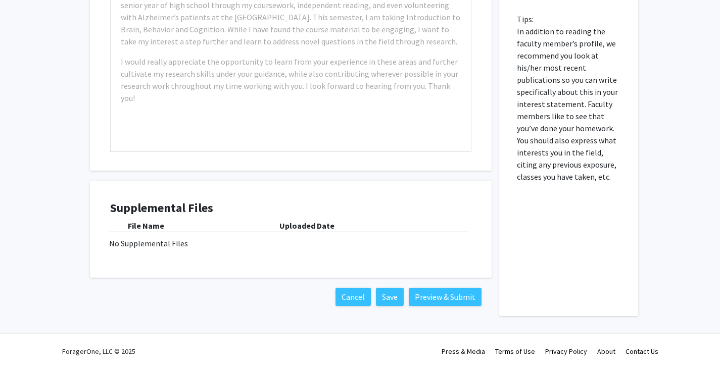
click at [175, 231] on div "File Name" at bounding box center [204, 226] width 152 height 12
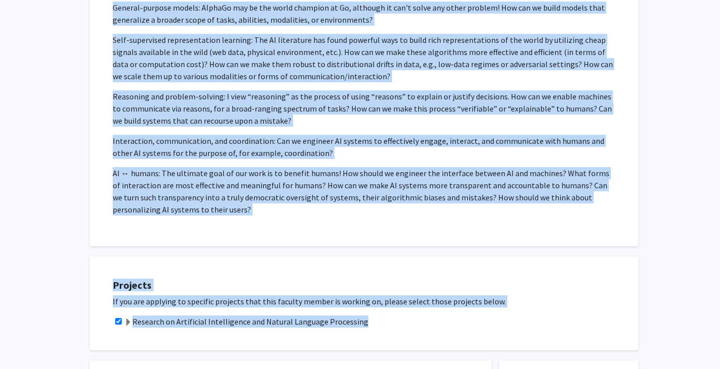
scroll to position [257, 0]
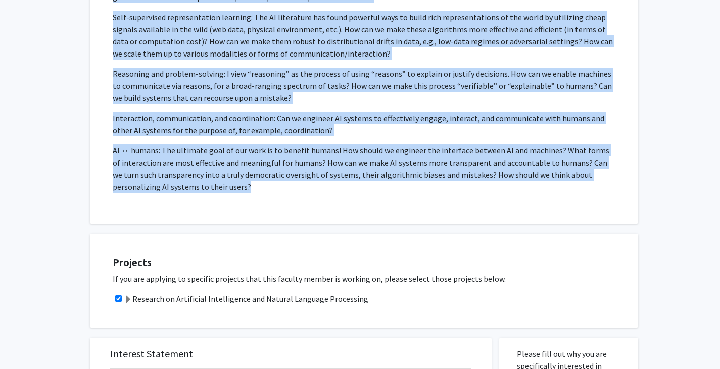
drag, startPoint x: 116, startPoint y: 109, endPoint x: 241, endPoint y: 201, distance: 154.7
click at [241, 201] on div "Request for [PERSON_NAME] Departments: Computer Science, Center for Language an…" at bounding box center [364, 15] width 523 height 392
copy div "Loremipsumd: Sitametc Adipisc, Elitse doe Temporin utl Etdolo Magnaaliqu (ENIM)…"
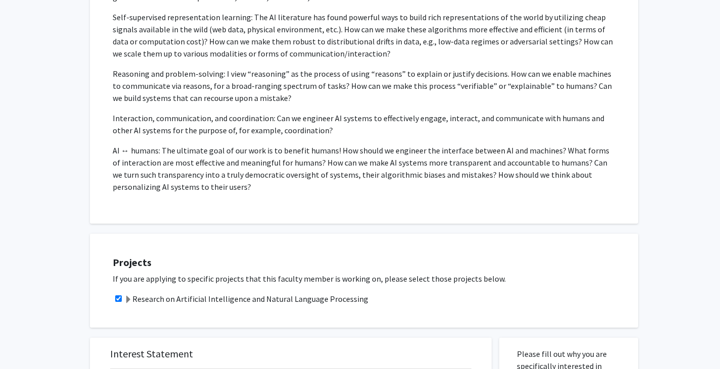
click at [295, 232] on div "Projects If you are applying to specific projects that this faculty member is w…" at bounding box center [360, 276] width 556 height 104
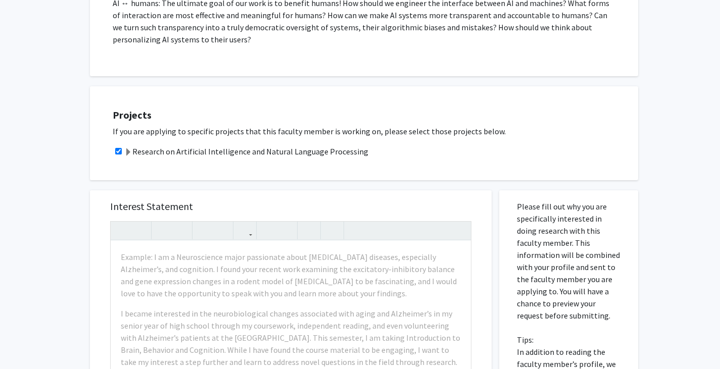
scroll to position [0, 0]
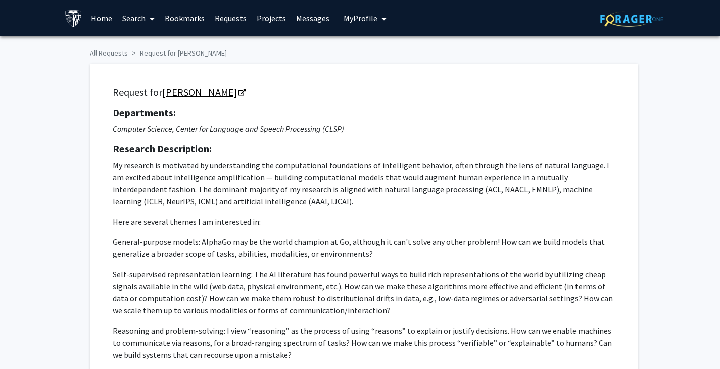
click at [185, 89] on link "[PERSON_NAME]" at bounding box center [203, 92] width 82 height 13
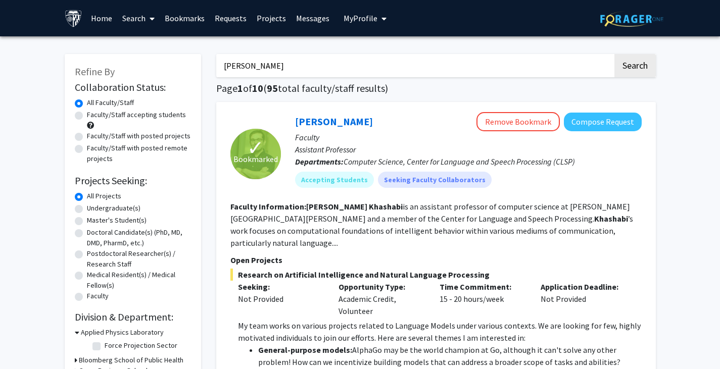
scroll to position [109, 0]
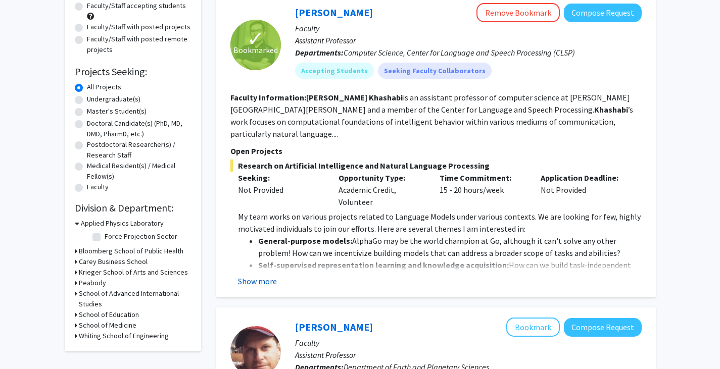
click at [259, 275] on button "Show more" at bounding box center [257, 281] width 39 height 12
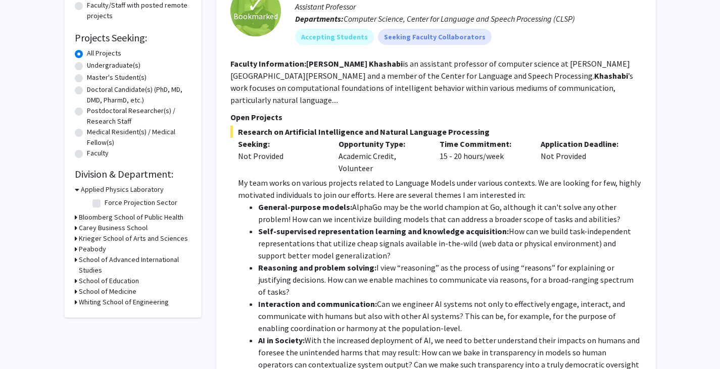
scroll to position [198, 0]
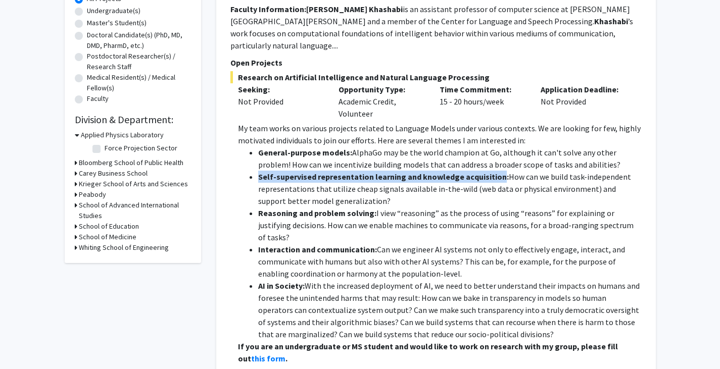
drag, startPoint x: 258, startPoint y: 165, endPoint x: 496, endPoint y: 163, distance: 238.0
click at [496, 172] on strong "Self-supervised representation learning and knowledge acquisition:" at bounding box center [383, 177] width 251 height 10
copy strong "Self-supervised representation learning and knowledge acquisition"
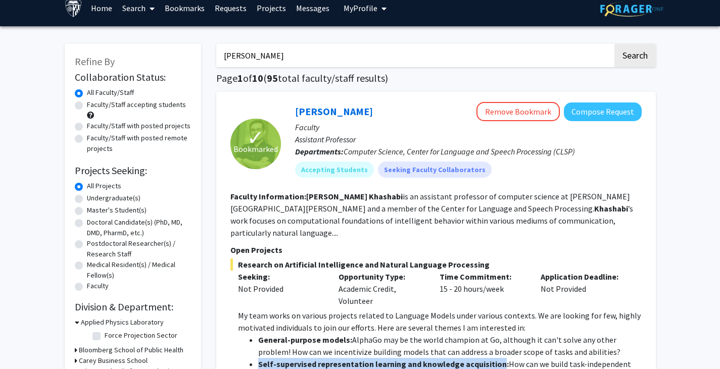
scroll to position [0, 0]
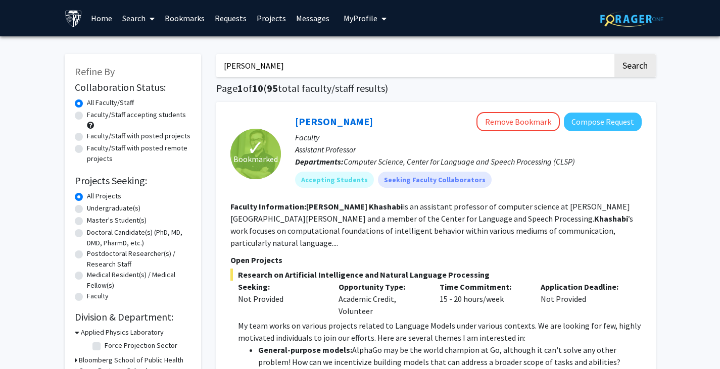
click at [388, 288] on div "Opportunity Type: Academic Credit, Volunteer" at bounding box center [381, 299] width 101 height 36
